Goal: Transaction & Acquisition: Purchase product/service

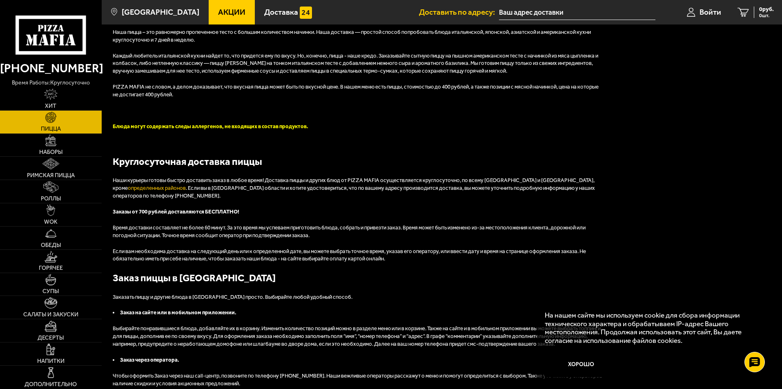
scroll to position [1670, 0]
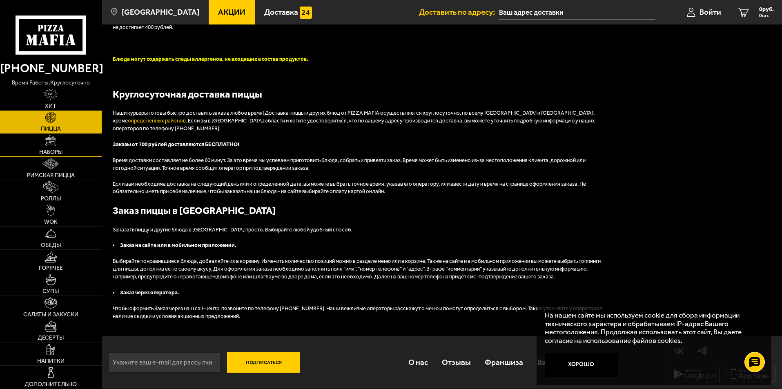
click at [57, 151] on span "Наборы" at bounding box center [50, 153] width 23 height 6
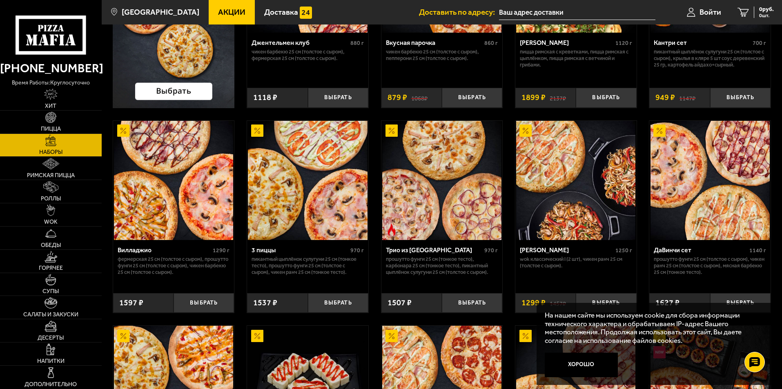
scroll to position [204, 0]
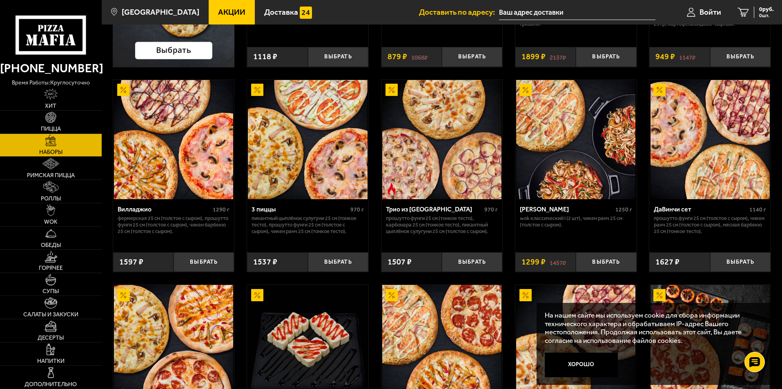
click at [542, 16] on input "text" at bounding box center [577, 12] width 156 height 15
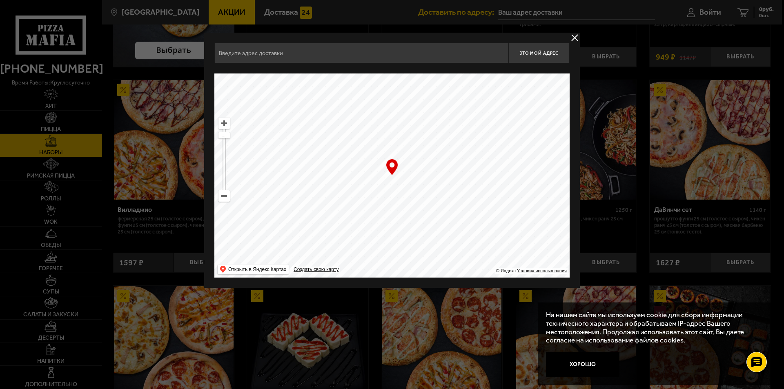
drag, startPoint x: 410, startPoint y: 151, endPoint x: 423, endPoint y: 27, distance: 124.8
click at [411, 40] on div "Это мой адрес Найдите адрес перетащив карту … © Яндекс Условия использования От…" at bounding box center [392, 160] width 376 height 255
drag, startPoint x: 428, startPoint y: 182, endPoint x: 309, endPoint y: 77, distance: 159.2
click at [355, 91] on ymaps at bounding box center [391, 176] width 355 height 204
click at [229, 199] on ymaps at bounding box center [224, 196] width 11 height 11
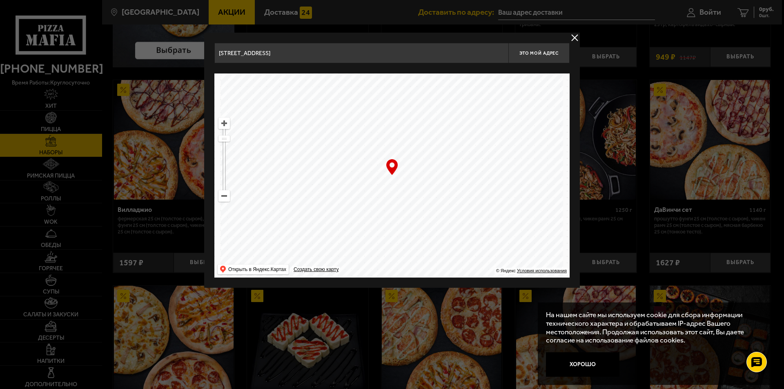
click at [229, 199] on ymaps at bounding box center [224, 196] width 11 height 11
click at [229, 198] on ymaps at bounding box center [224, 196] width 11 height 11
drag, startPoint x: 401, startPoint y: 239, endPoint x: 433, endPoint y: 89, distance: 152.4
click at [425, 105] on ymaps at bounding box center [391, 176] width 355 height 204
drag, startPoint x: 427, startPoint y: 81, endPoint x: 427, endPoint y: 75, distance: 5.7
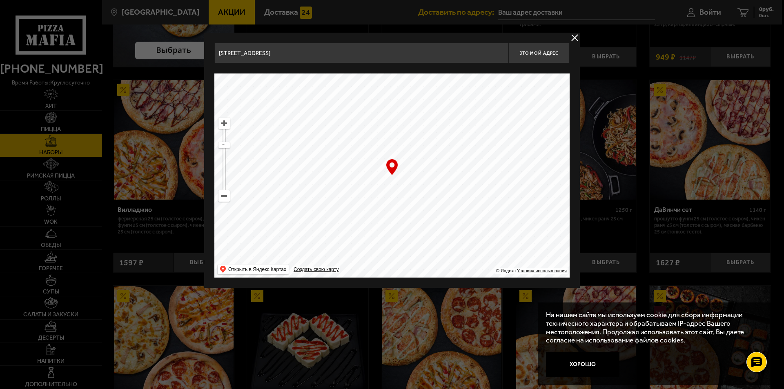
click at [427, 77] on ymaps at bounding box center [391, 176] width 355 height 204
drag, startPoint x: 443, startPoint y: 152, endPoint x: 423, endPoint y: 121, distance: 37.1
click at [423, 120] on ymaps at bounding box center [391, 176] width 355 height 204
drag, startPoint x: 440, startPoint y: 183, endPoint x: 433, endPoint y: 59, distance: 124.0
click at [433, 59] on div "[STREET_ADDRESS] Это мой адрес Найдите адрес перетащив карту … © Яндекс Условия…" at bounding box center [391, 160] width 355 height 235
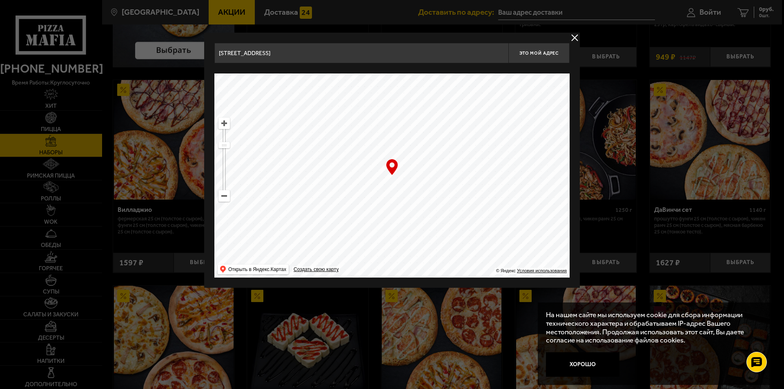
drag, startPoint x: 443, startPoint y: 171, endPoint x: 456, endPoint y: 245, distance: 75.2
click at [456, 245] on ymaps at bounding box center [391, 176] width 355 height 204
drag, startPoint x: 453, startPoint y: 188, endPoint x: 428, endPoint y: 146, distance: 49.5
click at [428, 146] on ymaps at bounding box center [391, 176] width 355 height 204
click at [225, 124] on ymaps at bounding box center [224, 123] width 11 height 11
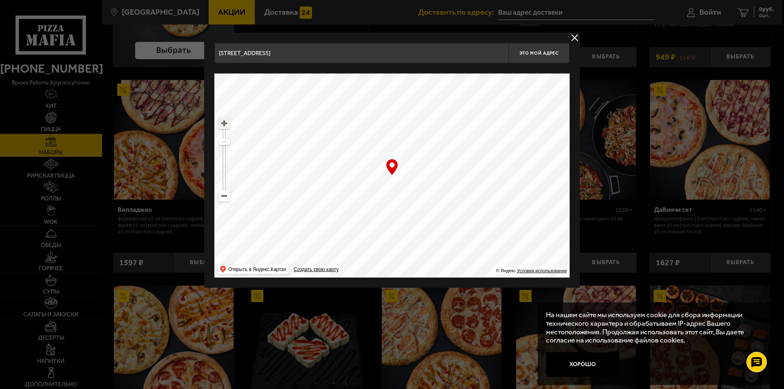
click at [225, 123] on ymaps at bounding box center [224, 123] width 11 height 11
drag, startPoint x: 517, startPoint y: 178, endPoint x: 453, endPoint y: 291, distance: 129.7
drag, startPoint x: 445, startPoint y: 183, endPoint x: 478, endPoint y: 263, distance: 86.4
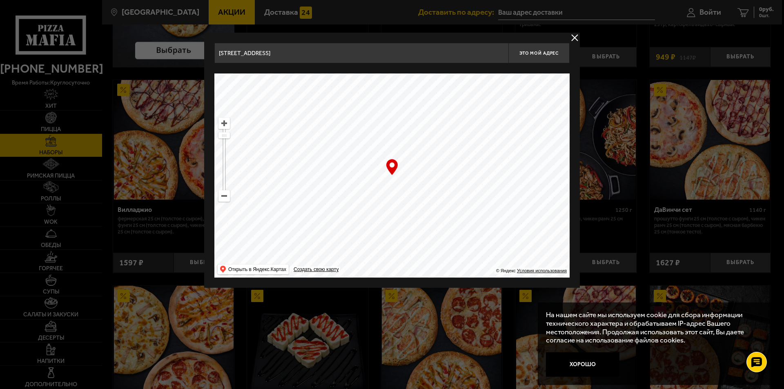
click at [478, 263] on ymaps at bounding box center [391, 176] width 355 height 204
type input "[STREET_ADDRESS]"
drag, startPoint x: 486, startPoint y: 224, endPoint x: 477, endPoint y: 218, distance: 11.0
click at [477, 218] on ymaps at bounding box center [391, 176] width 355 height 204
drag, startPoint x: 478, startPoint y: 221, endPoint x: 479, endPoint y: 227, distance: 5.8
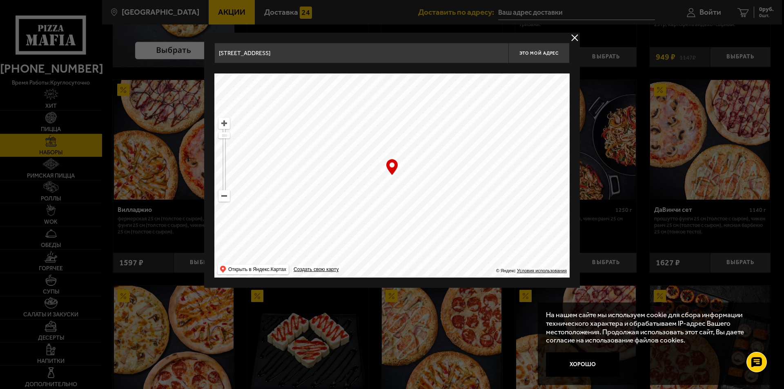
click at [479, 227] on ymaps at bounding box center [391, 176] width 355 height 204
click at [544, 54] on span "Это мой адрес" at bounding box center [539, 53] width 39 height 5
click at [573, 35] on button "delivery type" at bounding box center [575, 38] width 10 height 10
